Goal: Task Accomplishment & Management: Manage account settings

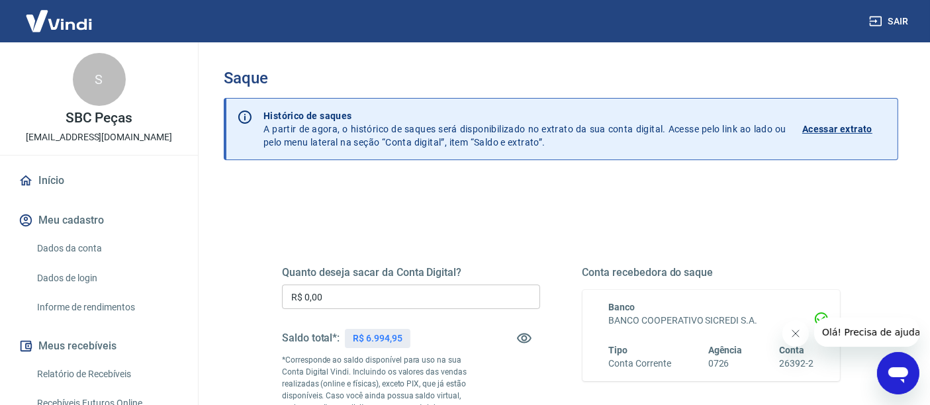
click at [791, 331] on icon "Fechar mensagem da empresa" at bounding box center [794, 333] width 11 height 11
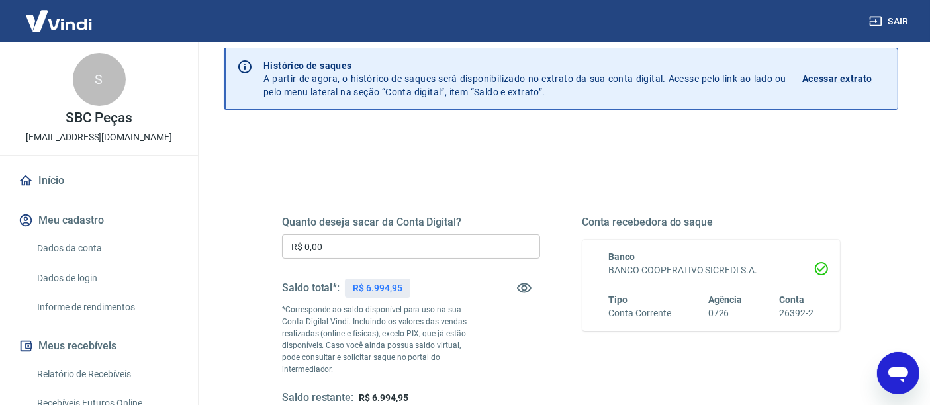
scroll to position [73, 0]
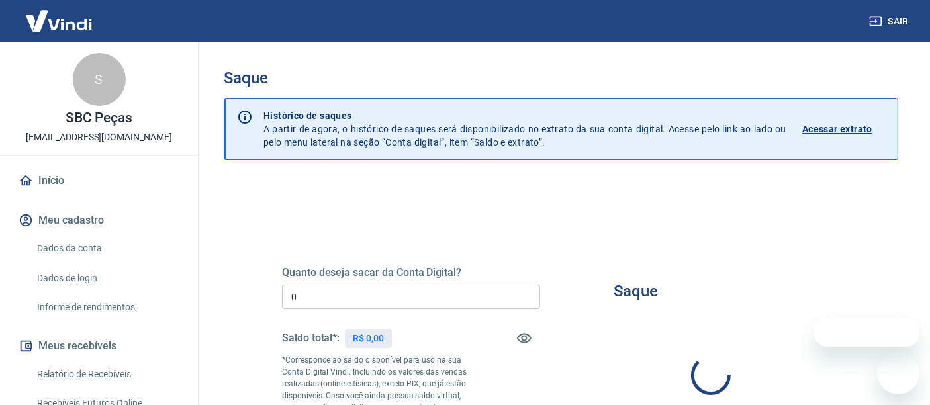
type input "R$ 0,00"
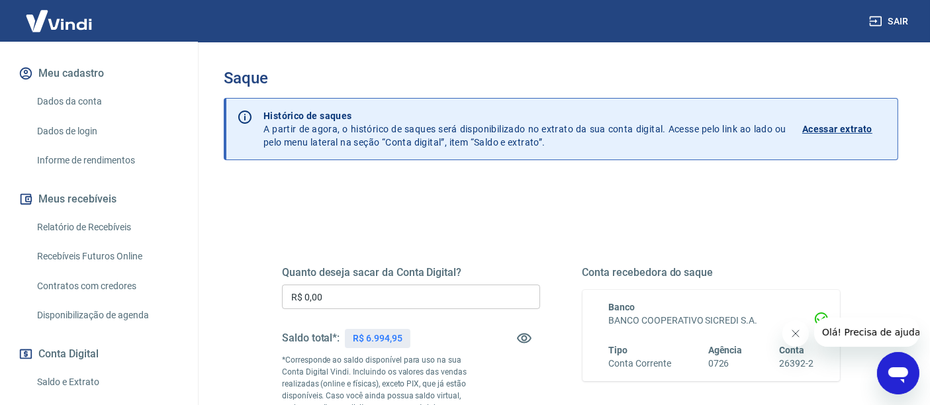
click at [845, 129] on p "Acessar extrato" at bounding box center [837, 128] width 70 height 13
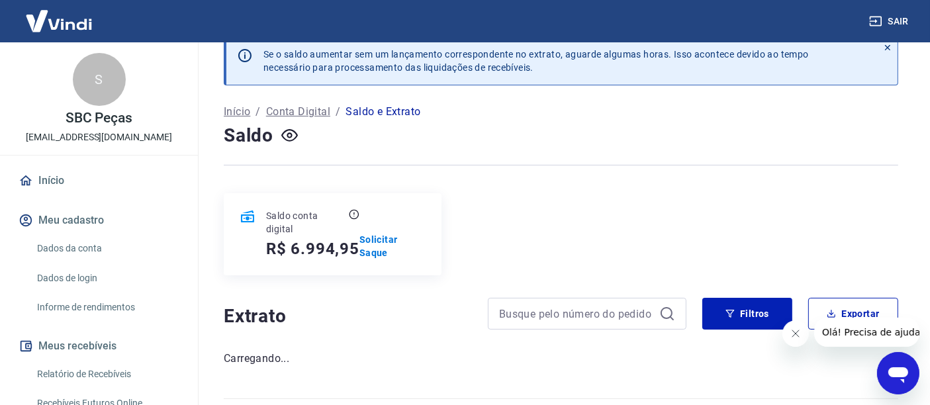
scroll to position [56, 0]
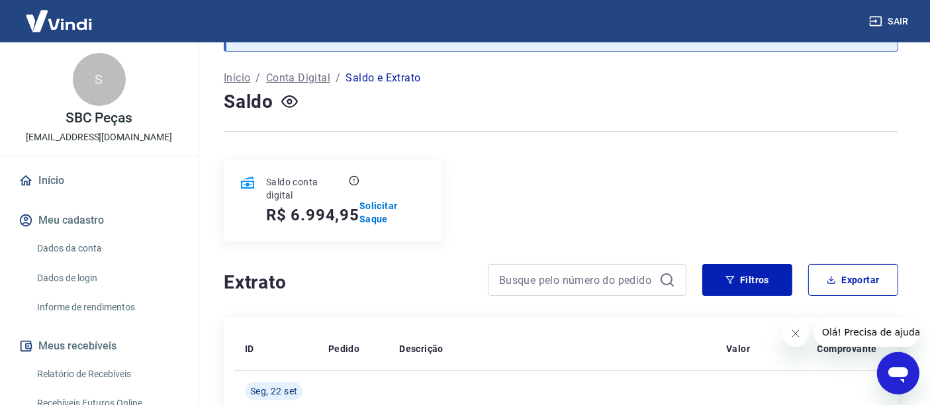
click at [789, 333] on icon "Fechar mensagem da empresa" at bounding box center [794, 333] width 11 height 11
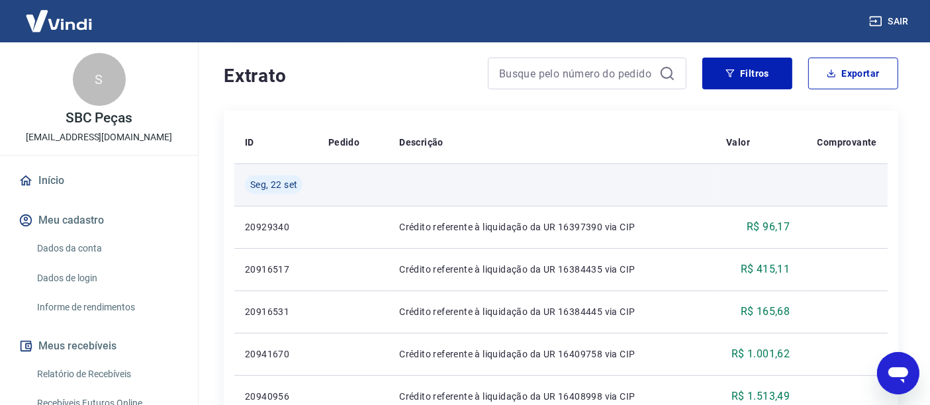
scroll to position [276, 0]
